Goal: Task Accomplishment & Management: Manage account settings

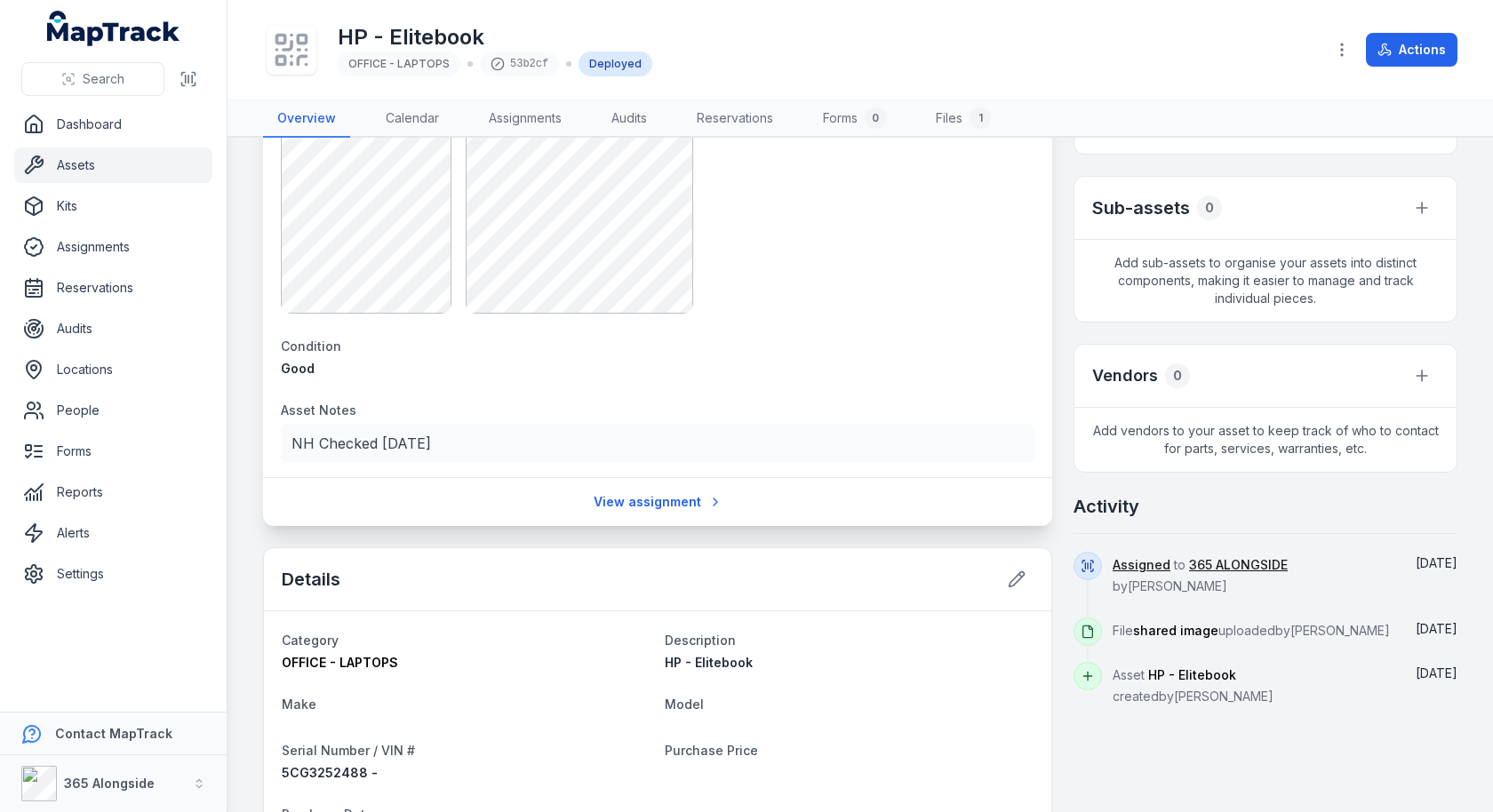
scroll to position [385, 0]
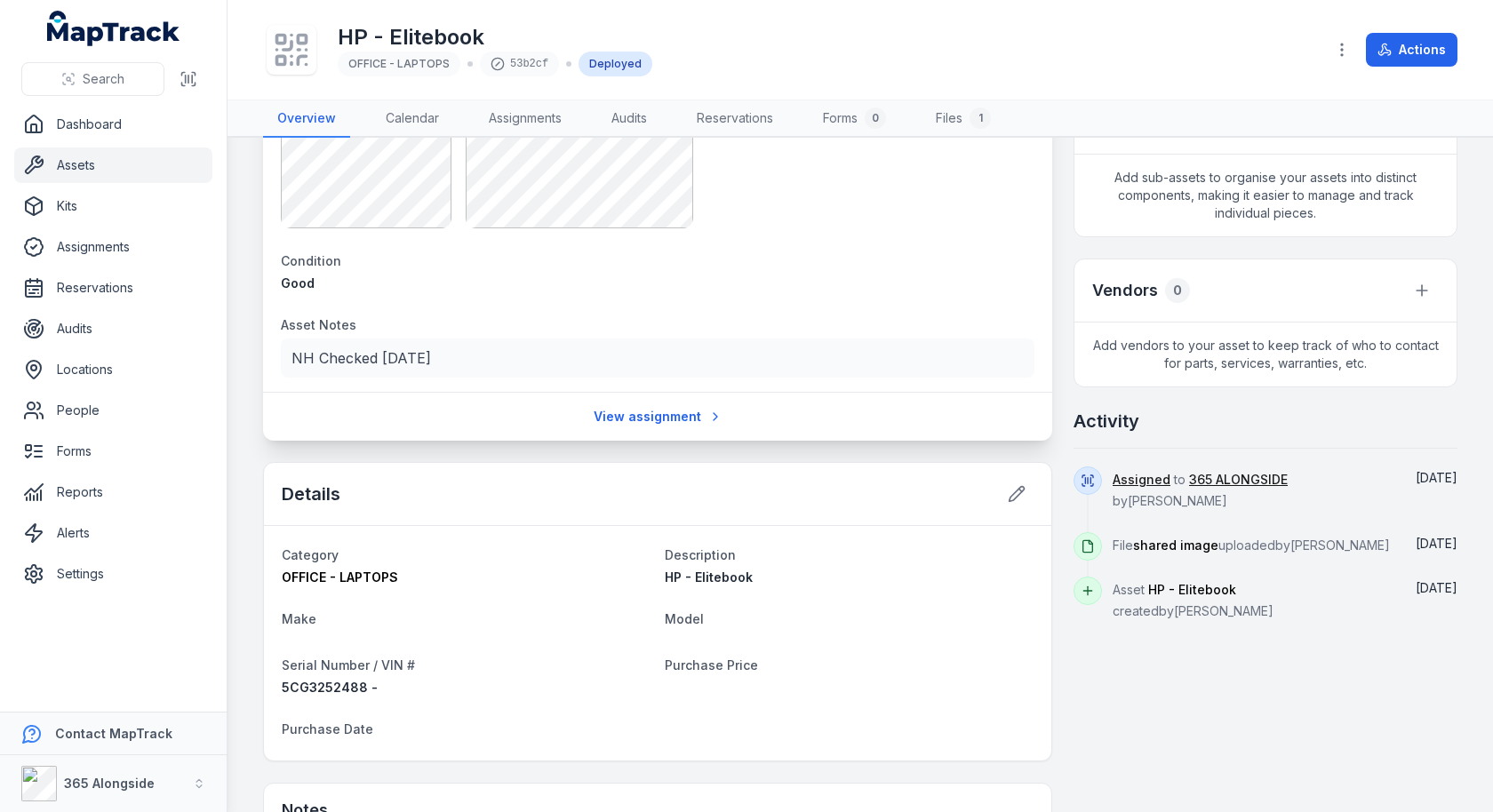
scroll to position [181, 0]
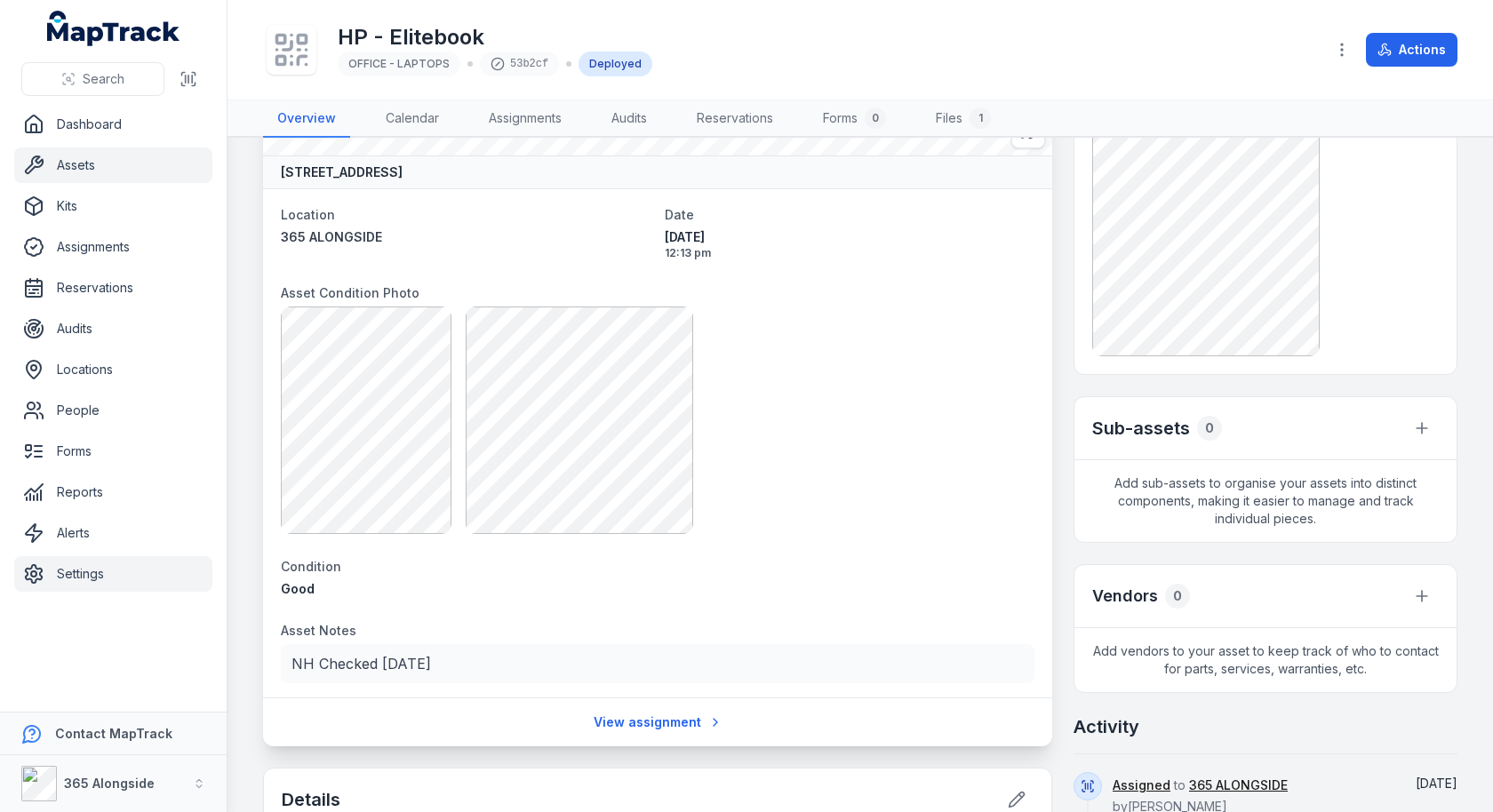
click at [108, 556] on link "Settings" at bounding box center [112, 574] width 198 height 35
click at [246, 446] on main "[STREET_ADDRESS] Location 365 ALONGSIDE Date [DATE] 12:13 pm Asset Condition Ph…" at bounding box center [860, 474] width 1266 height 675
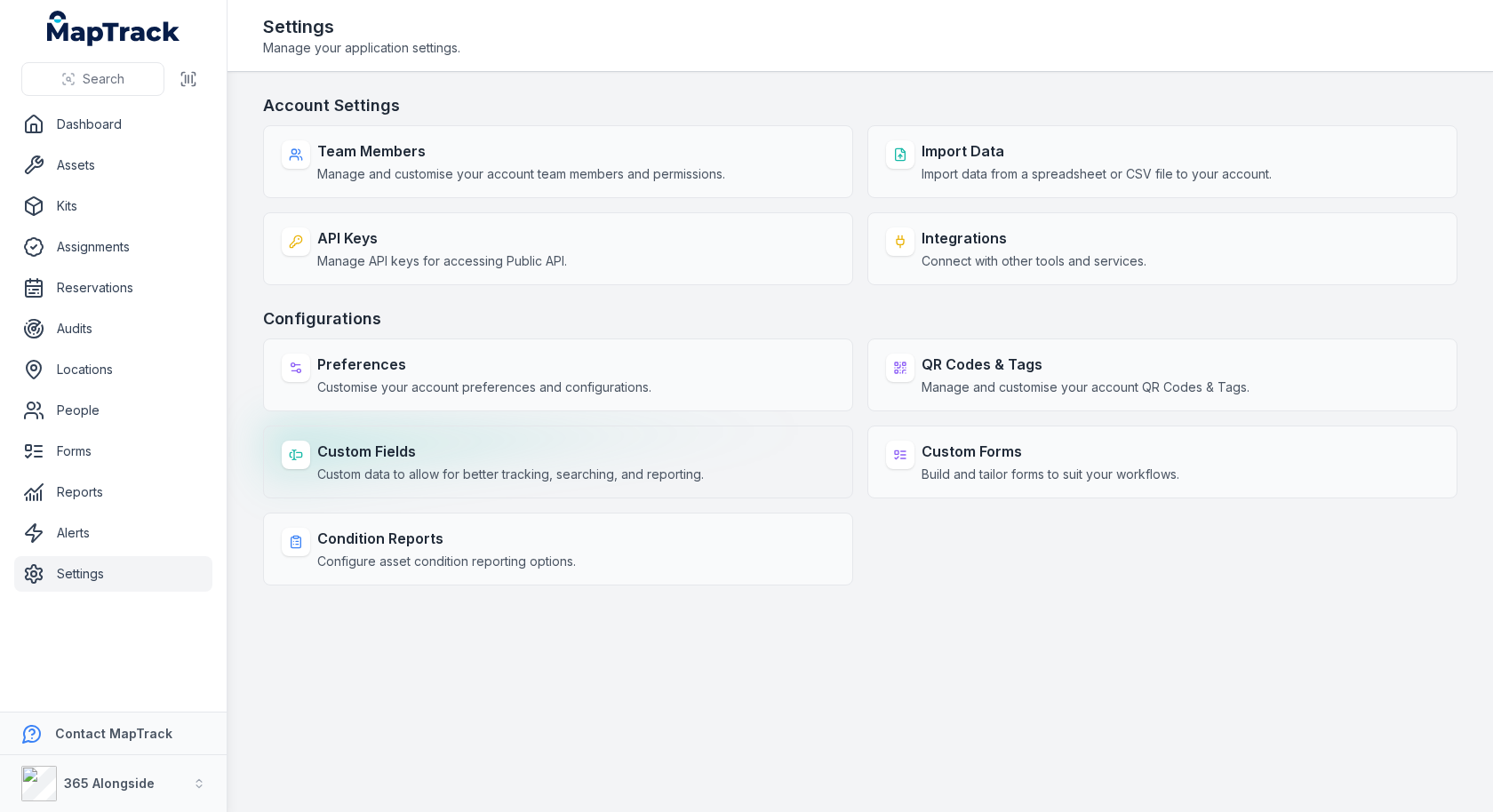
click at [493, 469] on span "Custom data to allow for better tracking, searching, and reporting." at bounding box center [511, 474] width 386 height 18
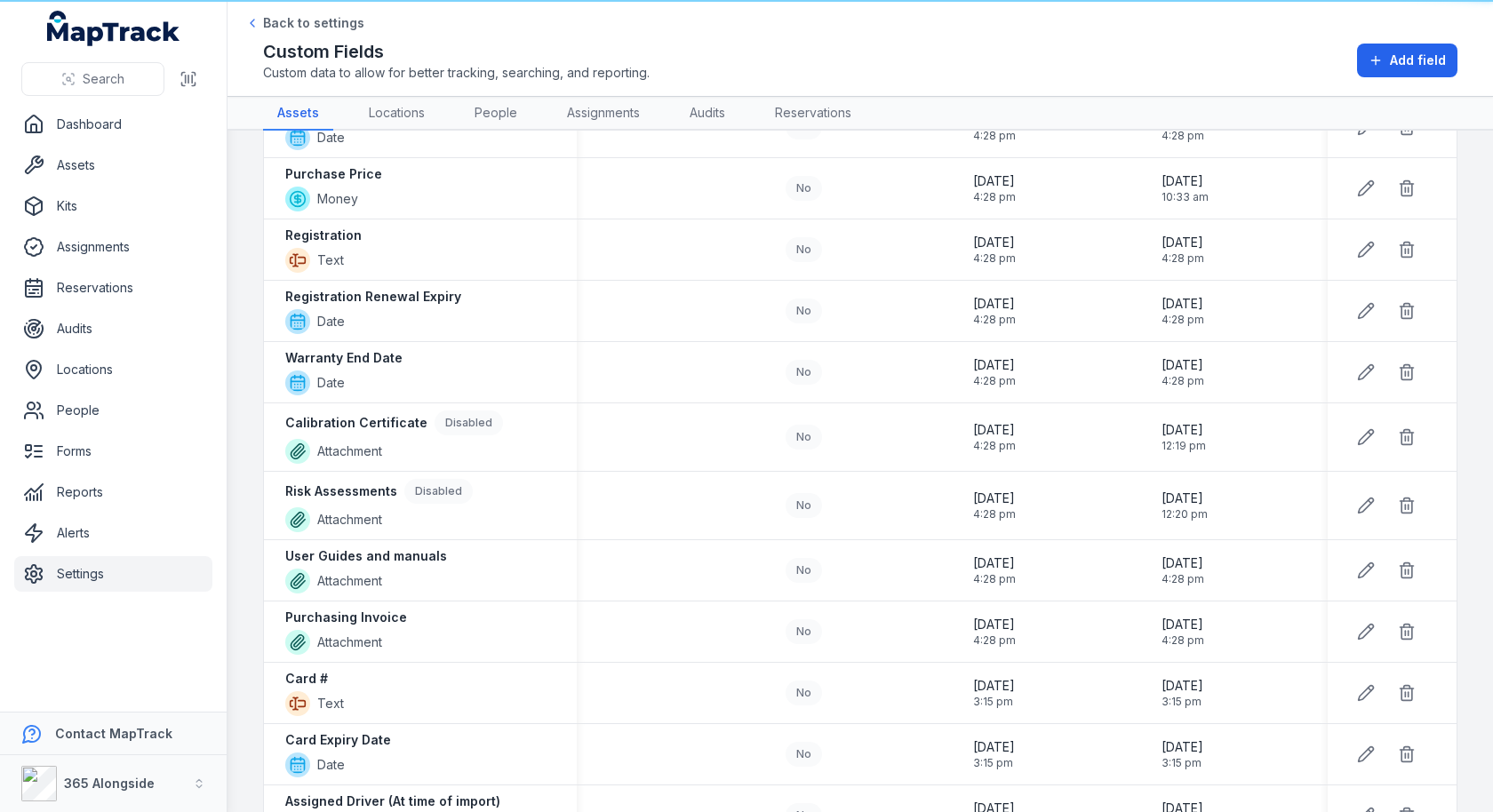
scroll to position [849, 0]
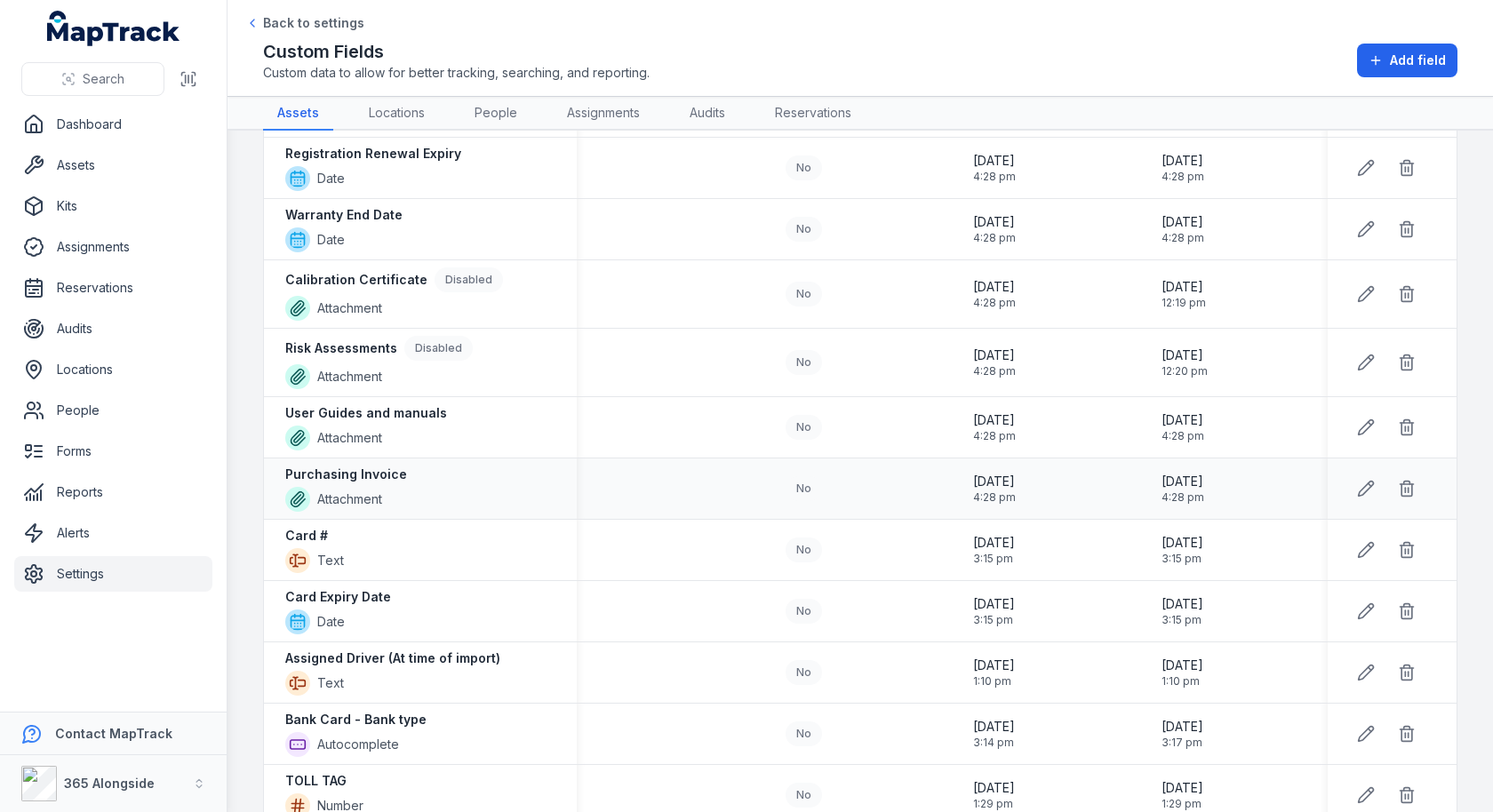
click at [345, 466] on strong "Purchasing Invoice" at bounding box center [345, 474] width 122 height 18
click at [119, 170] on link "Assets" at bounding box center [112, 165] width 198 height 35
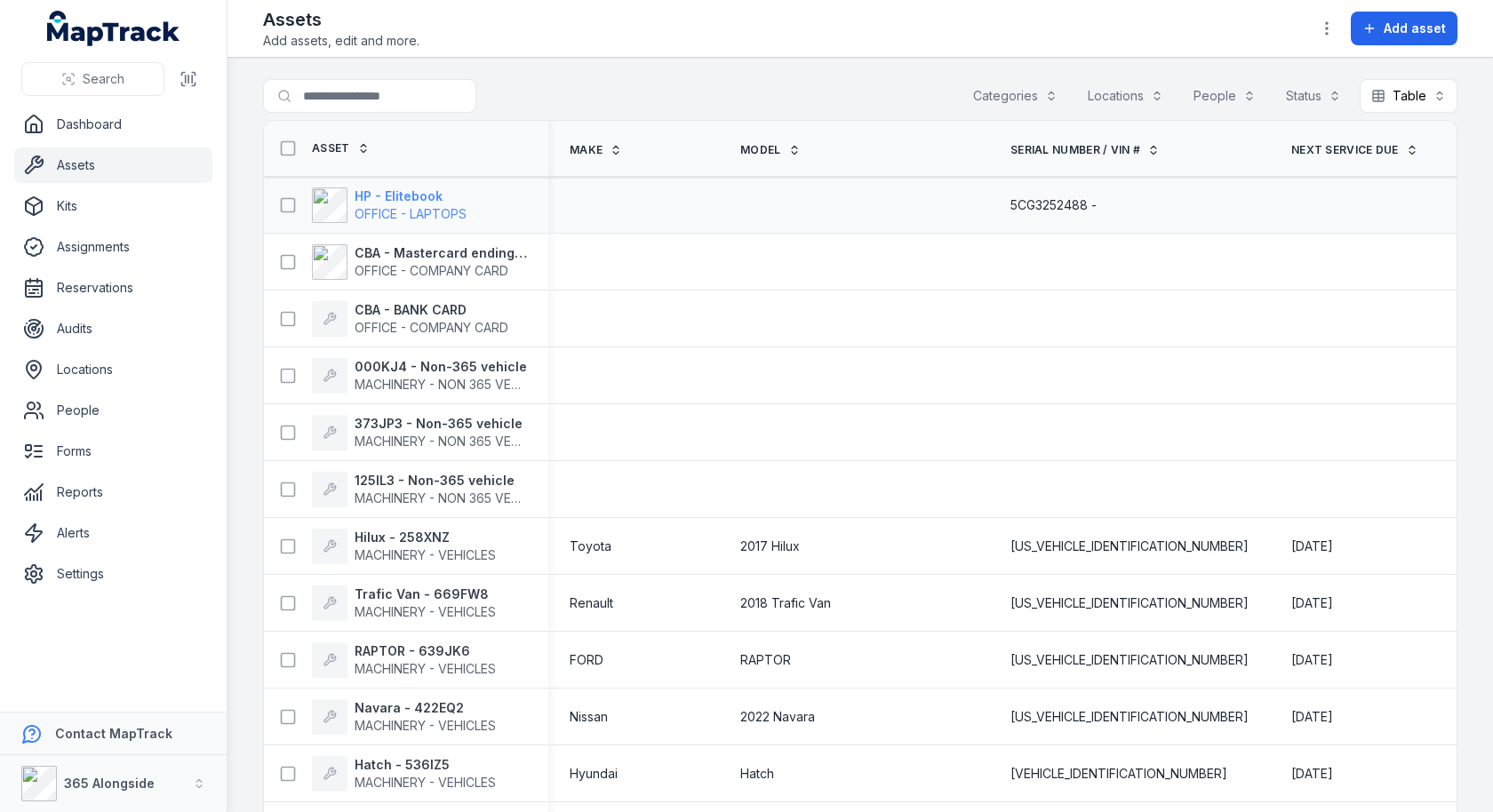
click at [425, 205] on span "OFFICE - LAPTOPS" at bounding box center [410, 213] width 112 height 18
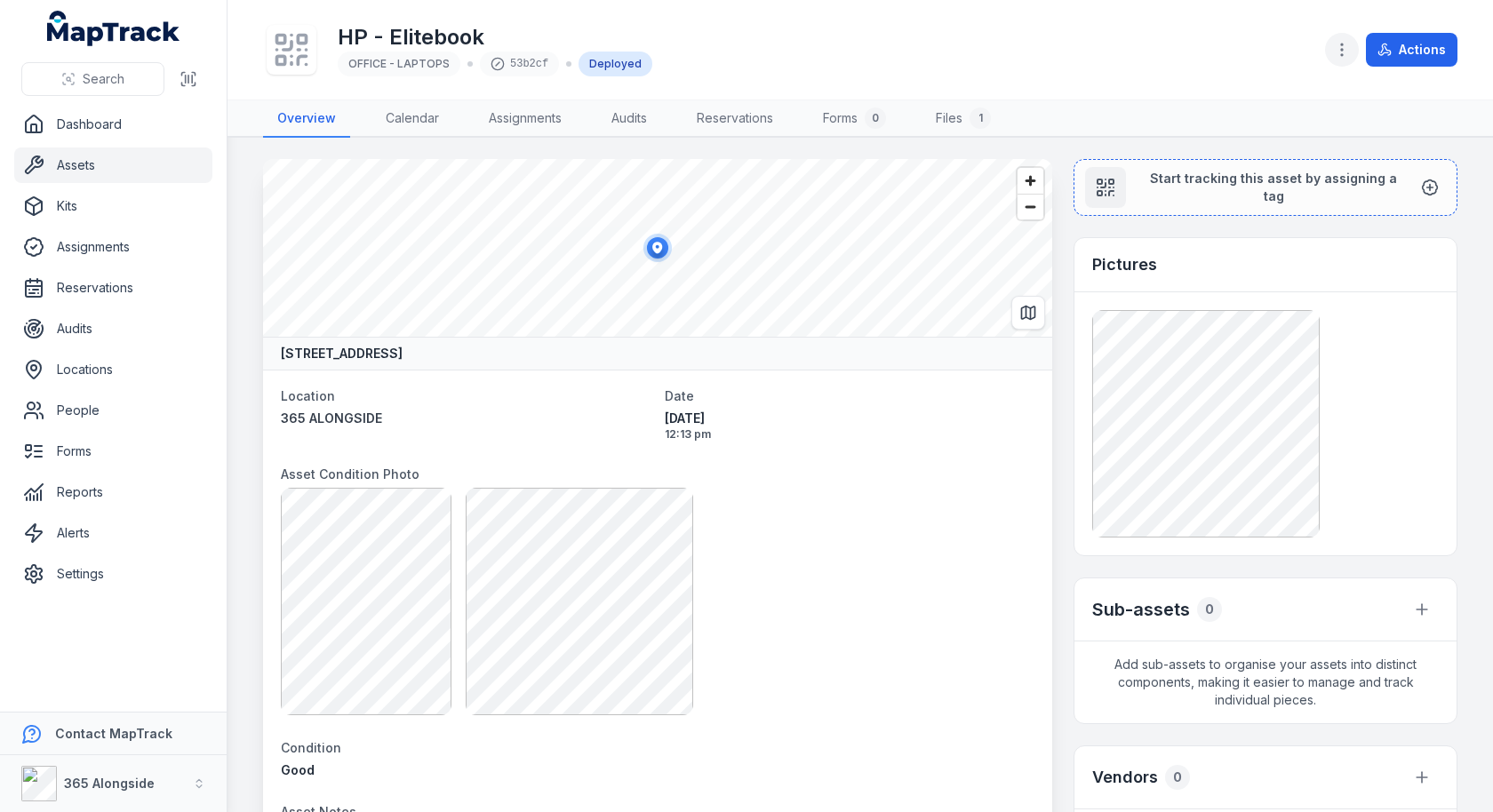
click at [1355, 51] on button "button" at bounding box center [1342, 49] width 33 height 33
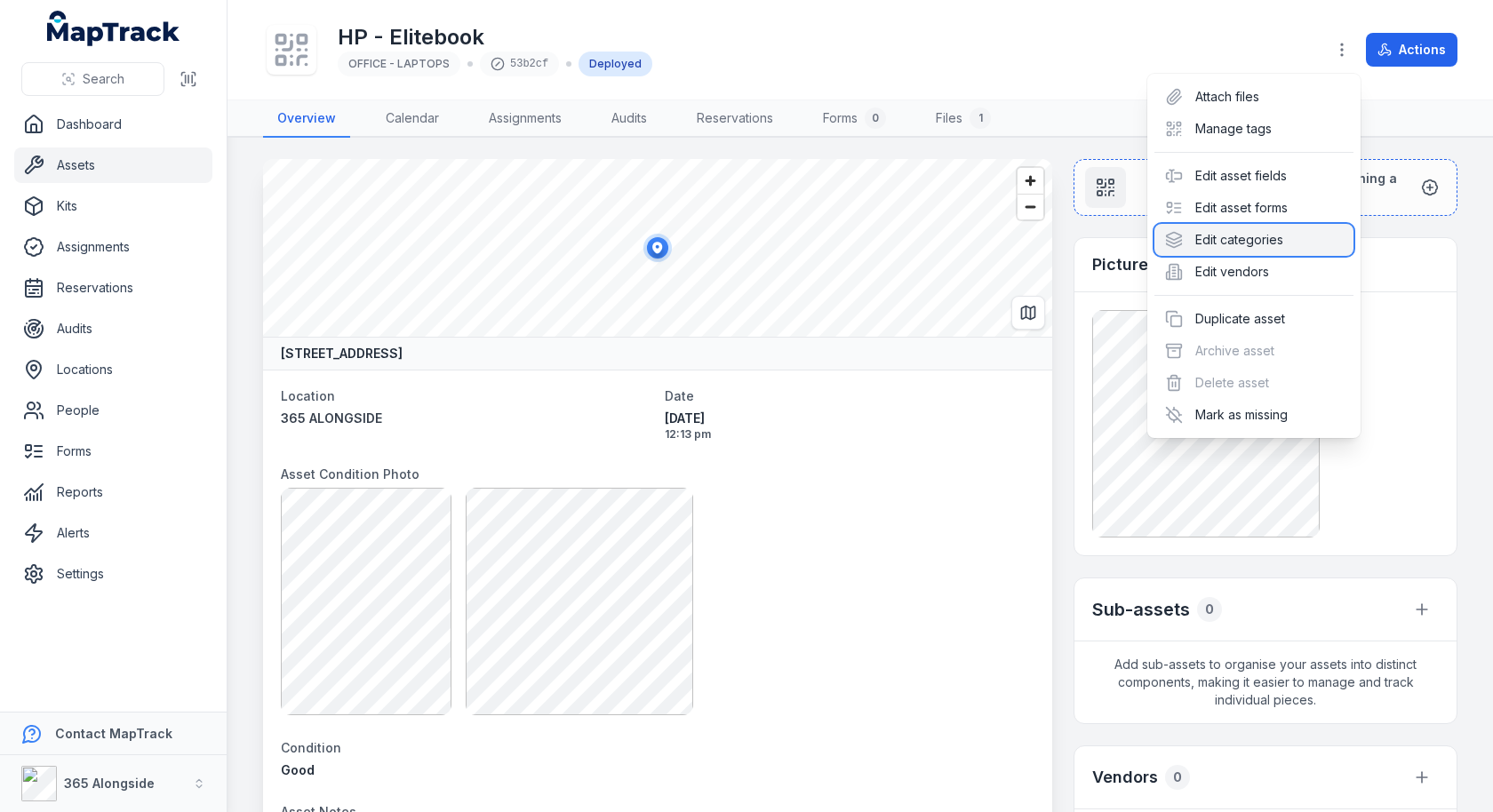
click at [1261, 240] on div "Edit categories" at bounding box center [1253, 239] width 199 height 32
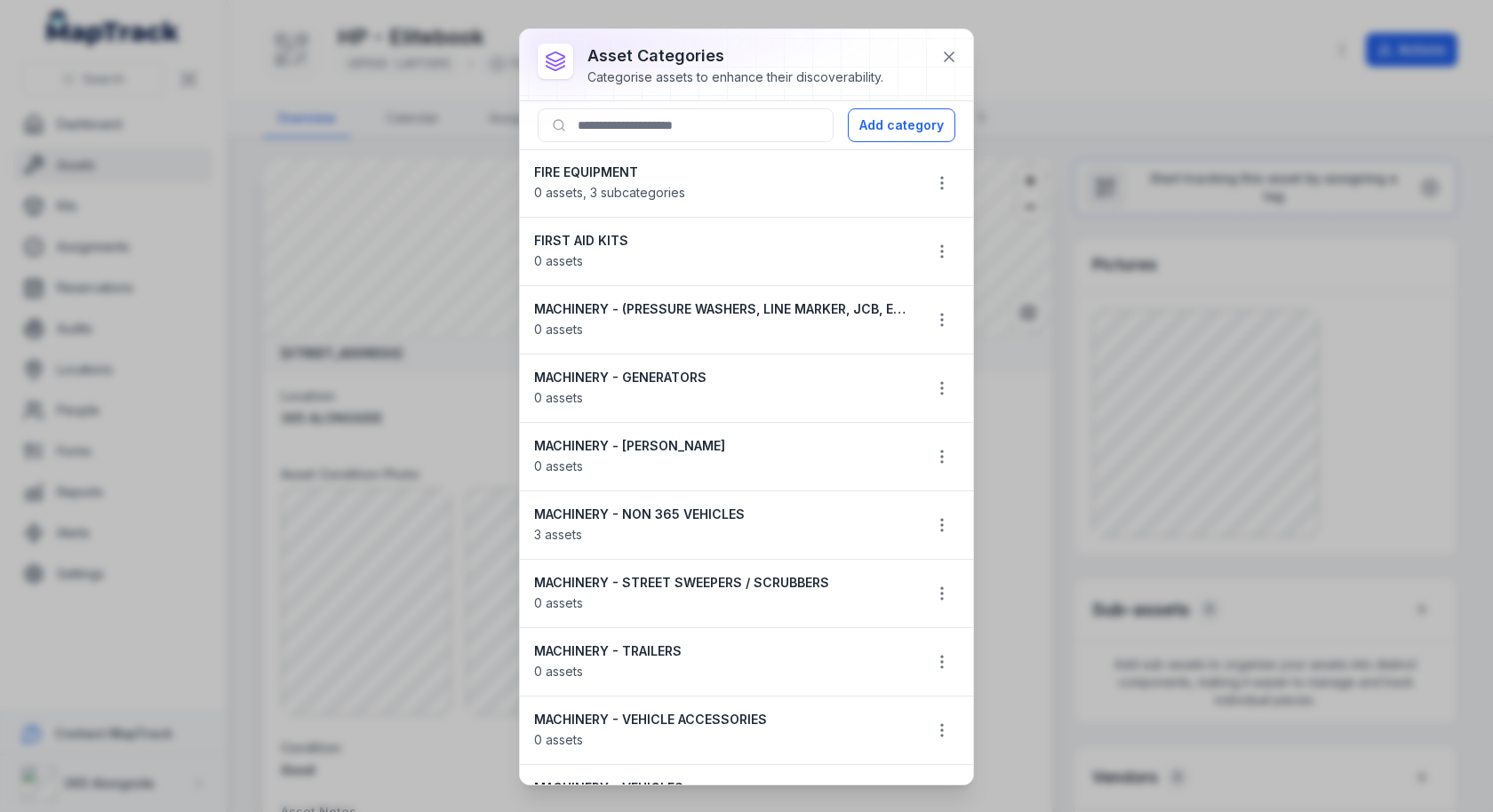
scroll to position [583, 0]
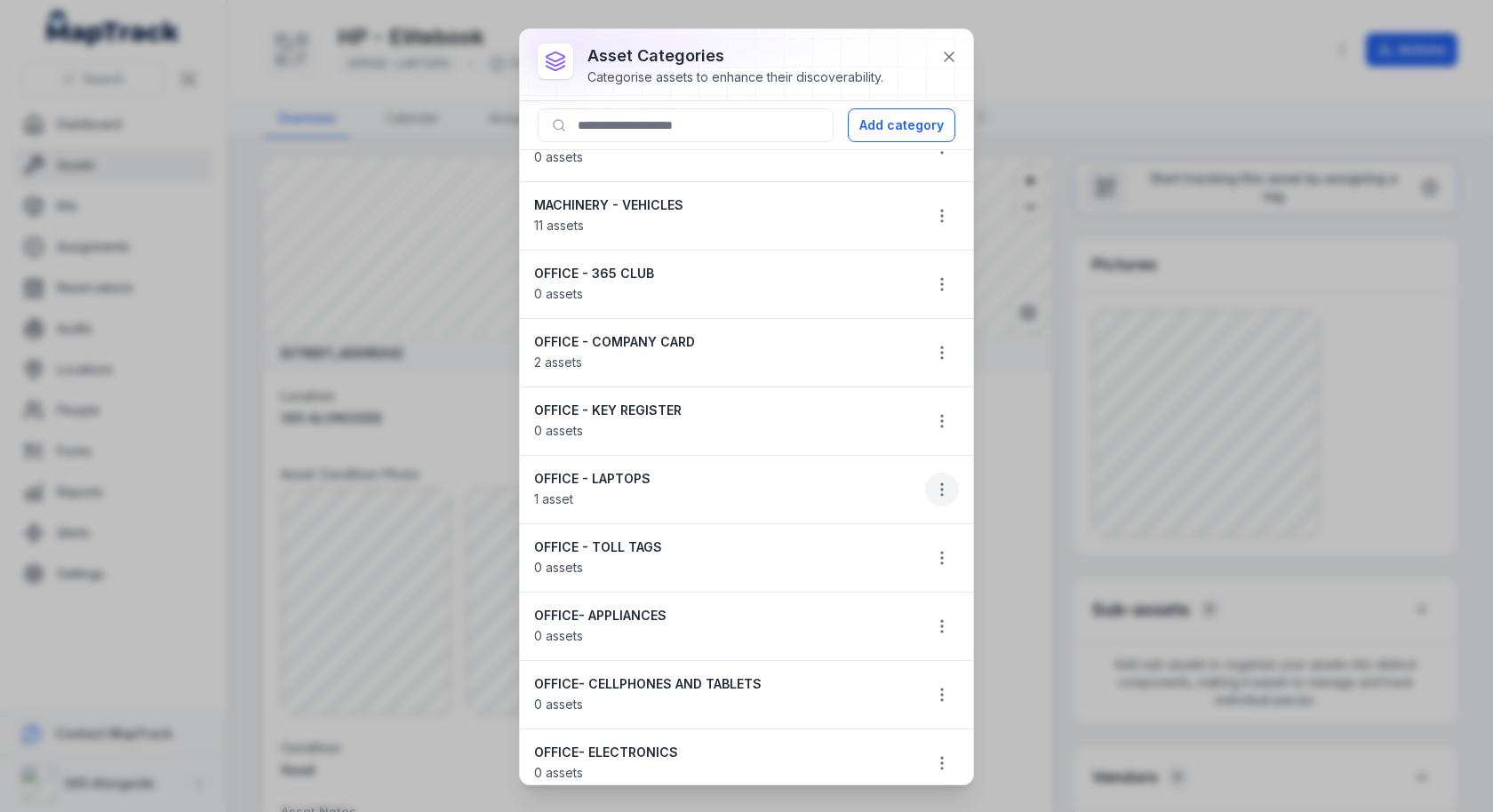
click at [934, 481] on icon "button" at bounding box center [941, 489] width 18 height 18
click at [889, 510] on div "Edit" at bounding box center [852, 523] width 199 height 32
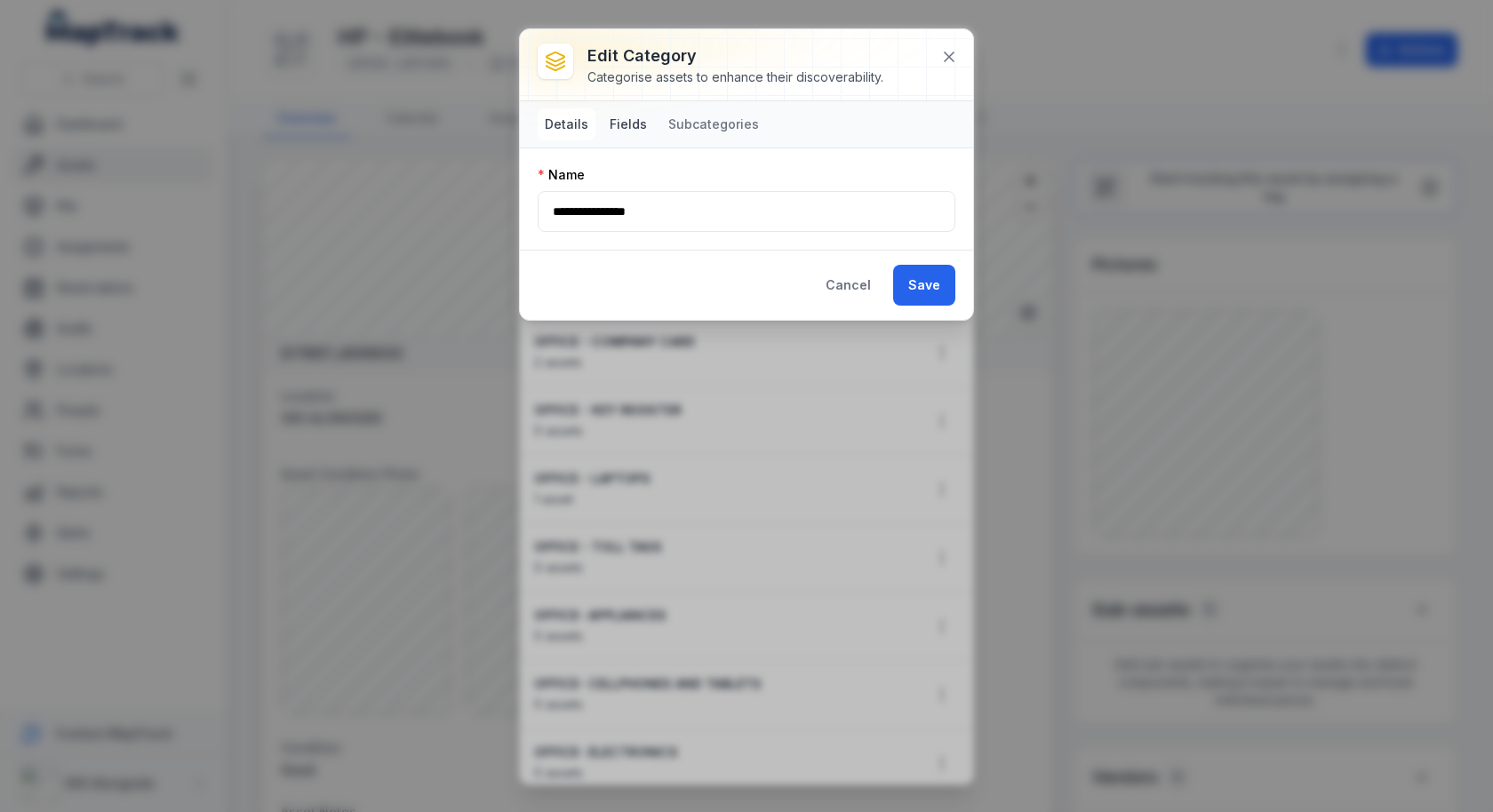
click at [630, 122] on button "Fields" at bounding box center [629, 124] width 52 height 32
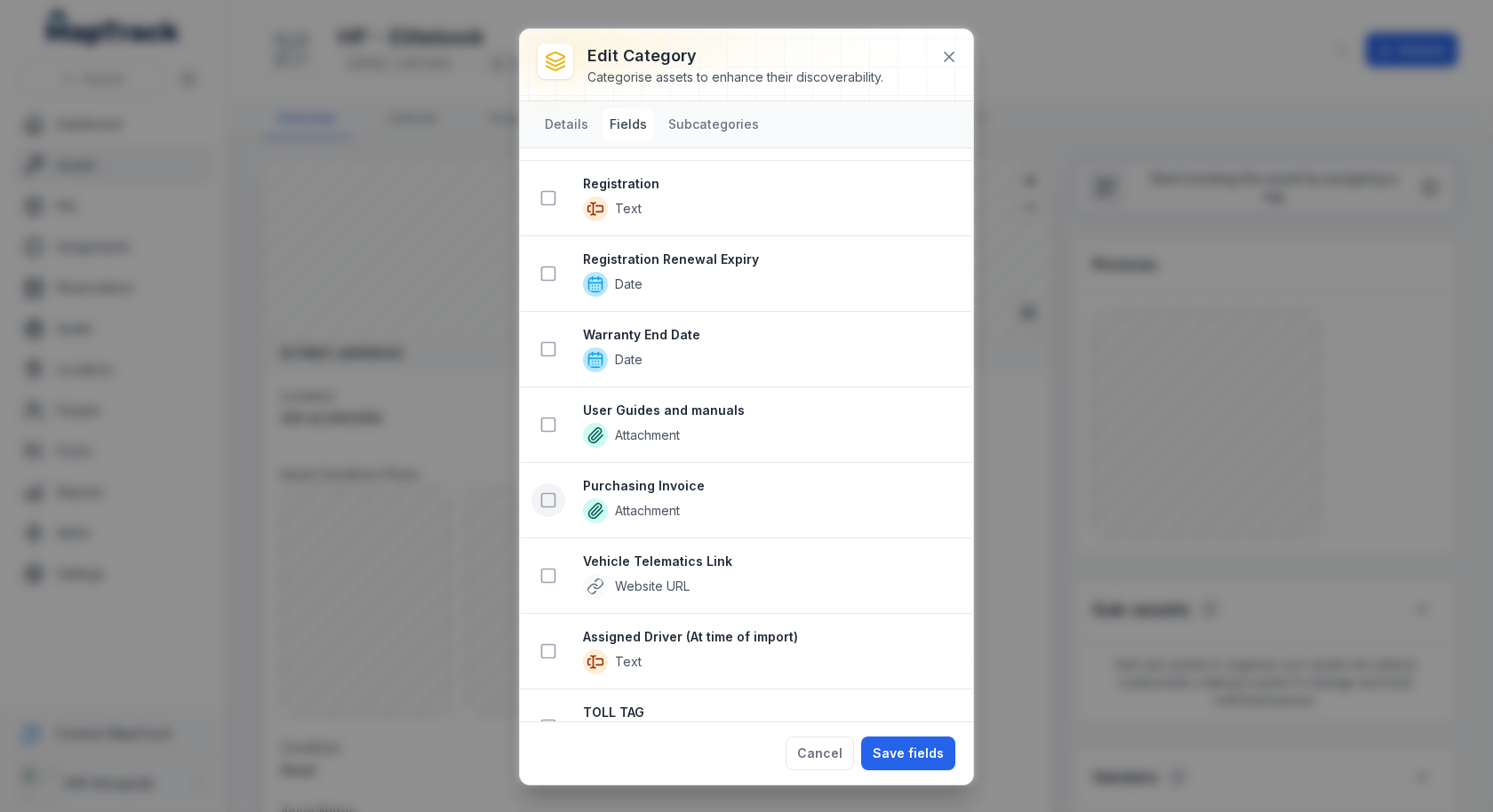
click at [546, 491] on icon at bounding box center [548, 499] width 18 height 18
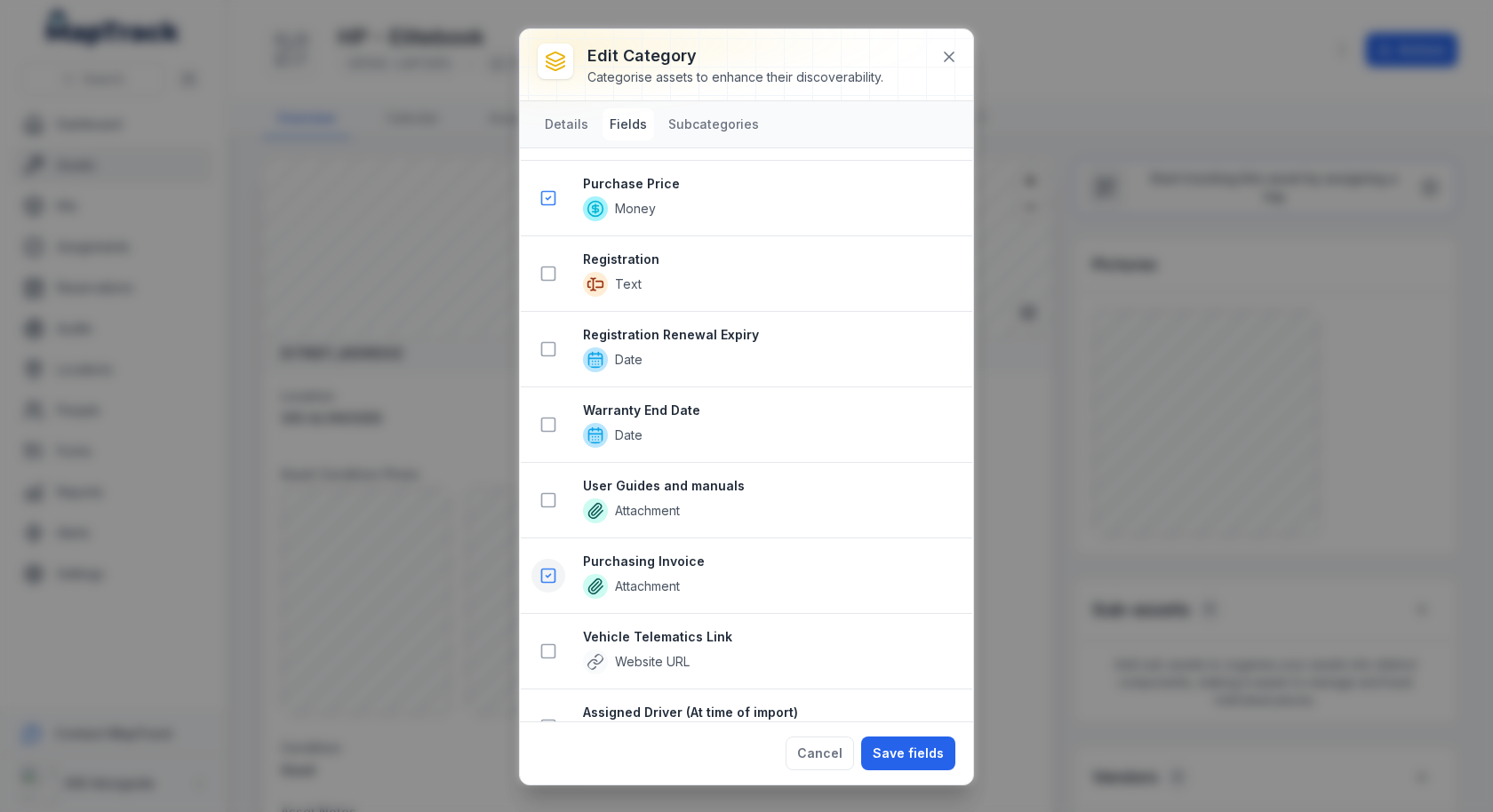
scroll to position [1261, 0]
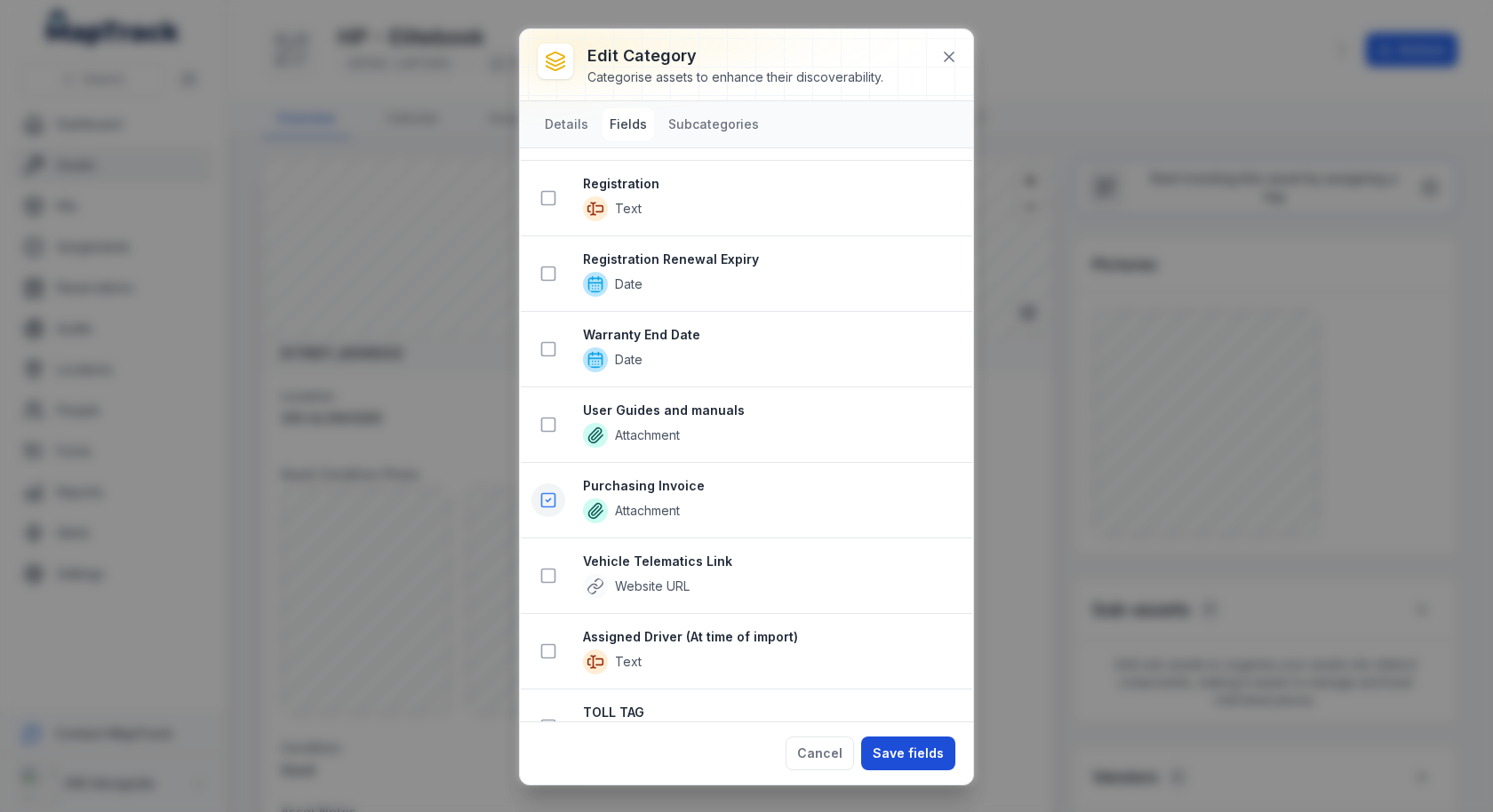
click at [895, 744] on button "Save fields" at bounding box center [908, 754] width 94 height 33
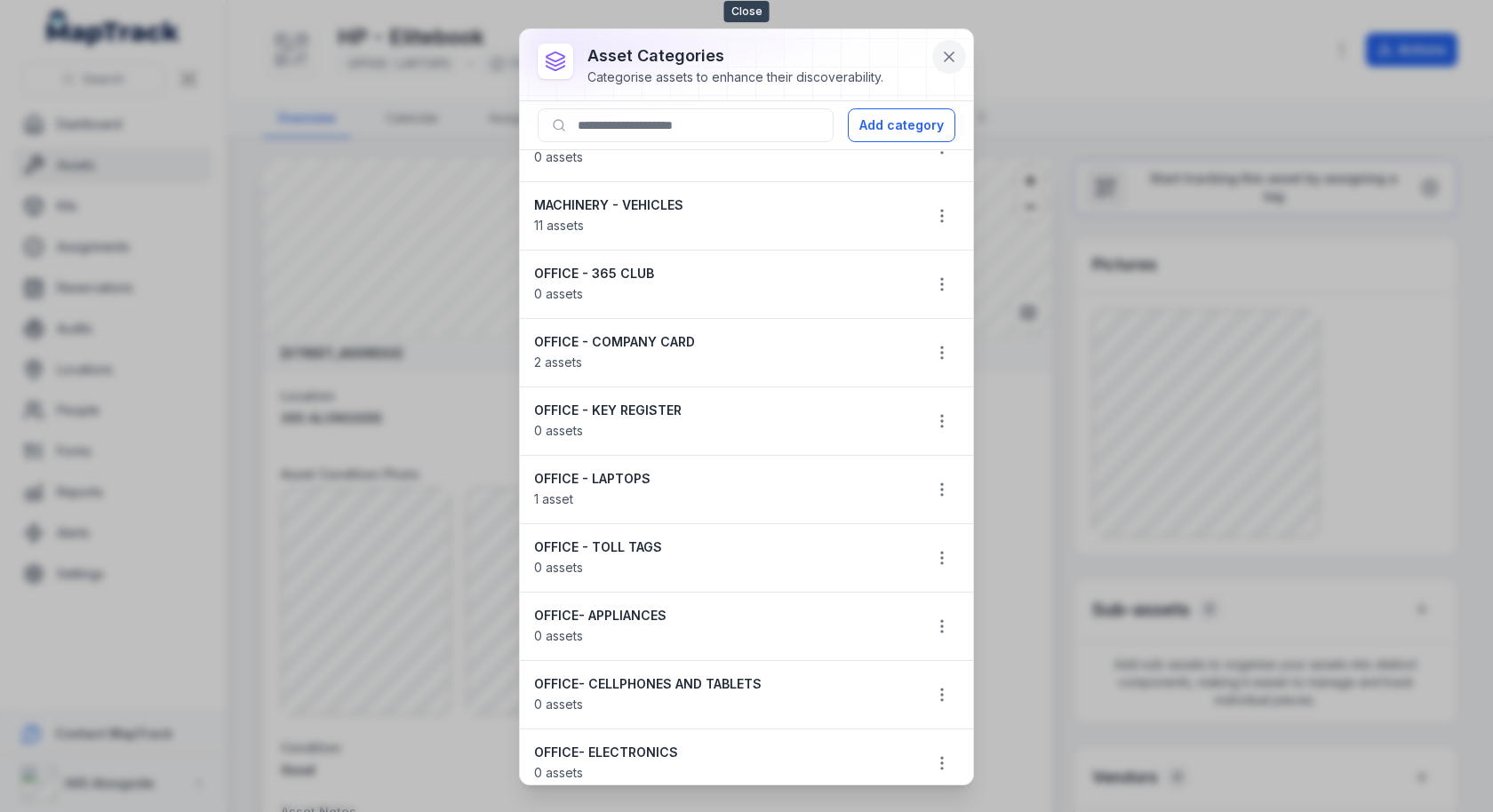
click at [948, 68] on button at bounding box center [949, 57] width 33 height 33
